Goal: Navigation & Orientation: Find specific page/section

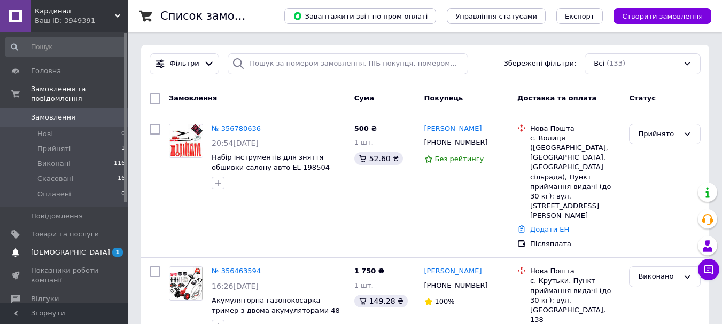
click at [61, 248] on span "[DEMOGRAPHIC_DATA]" at bounding box center [70, 253] width 79 height 10
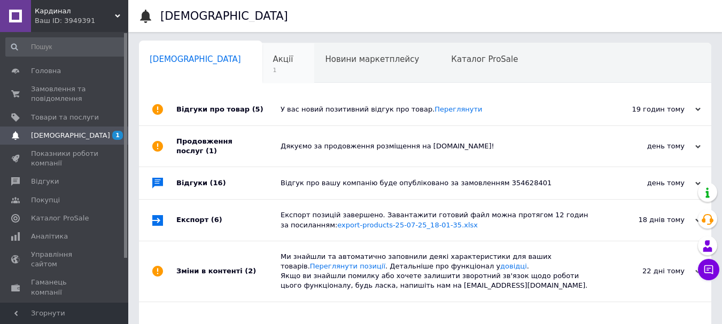
click at [262, 66] on div "Акції 1" at bounding box center [288, 63] width 52 height 41
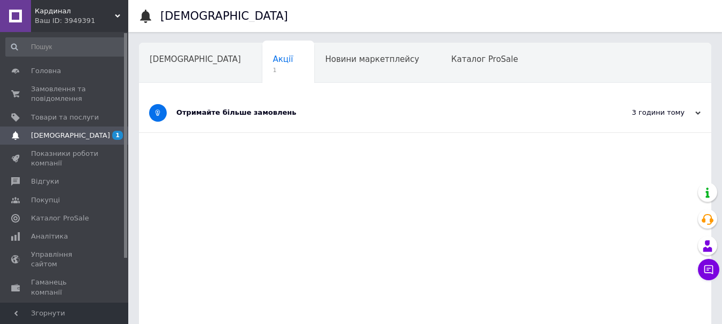
click at [271, 112] on div "Отримайте більше замовлень" at bounding box center [385, 113] width 418 height 10
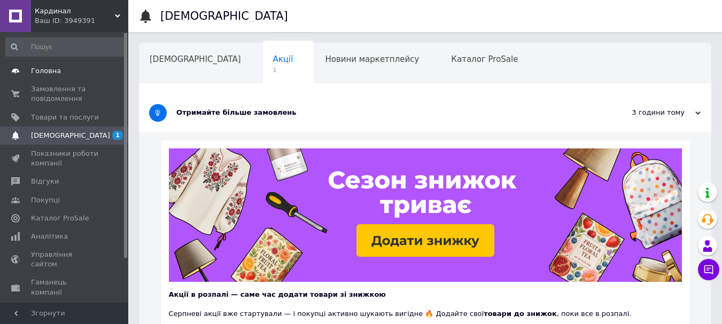
click at [45, 68] on span "Головна" at bounding box center [46, 71] width 30 height 10
